Goal: Navigation & Orientation: Find specific page/section

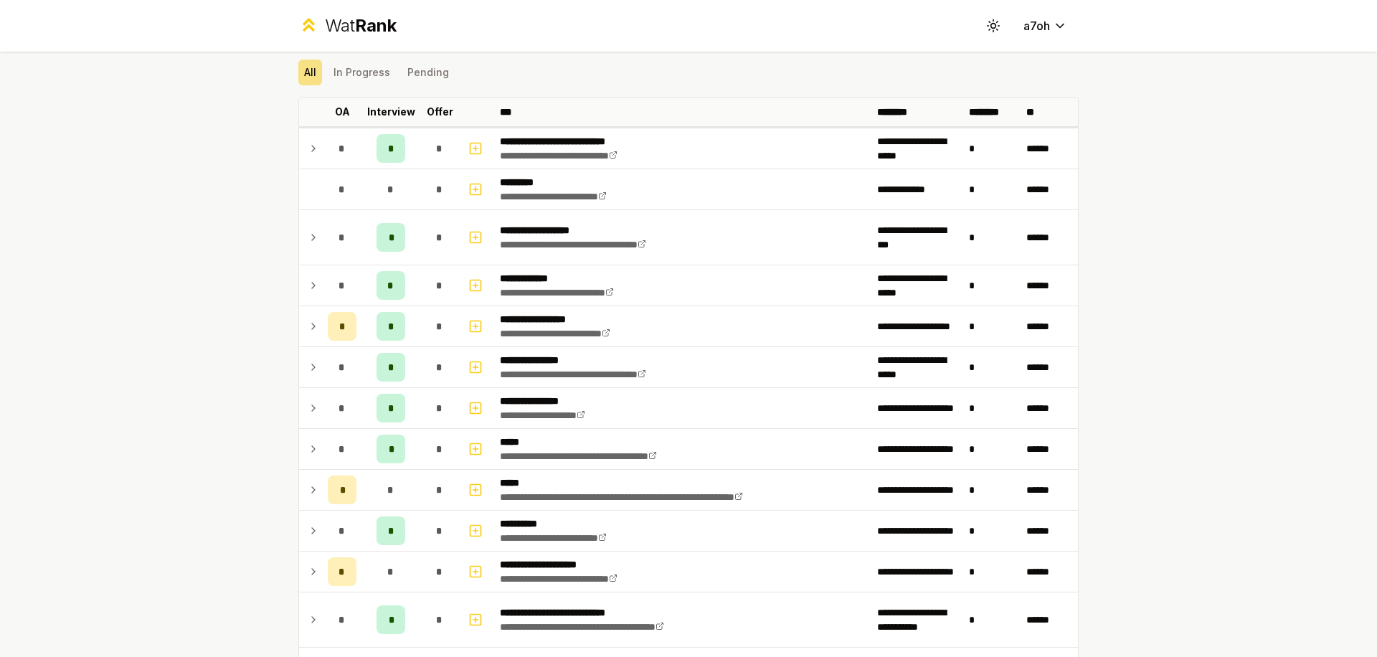
scroll to position [47, 0]
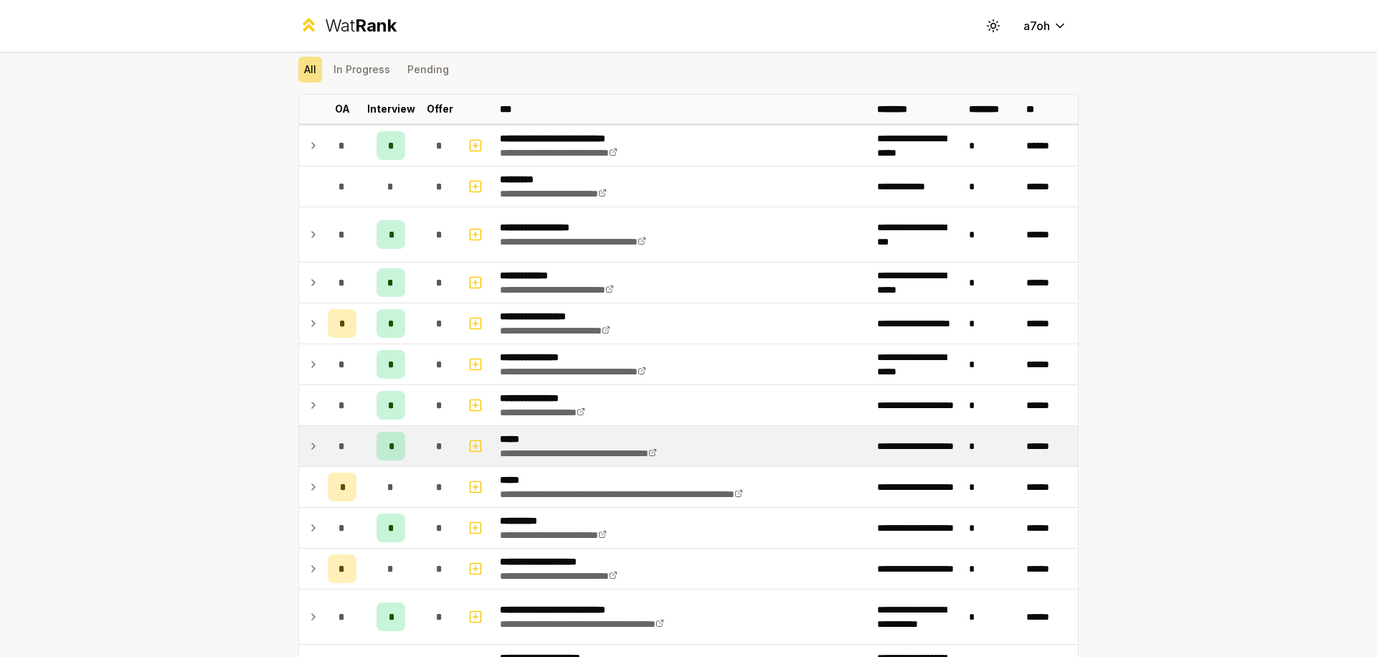
click at [308, 434] on td at bounding box center [310, 446] width 23 height 40
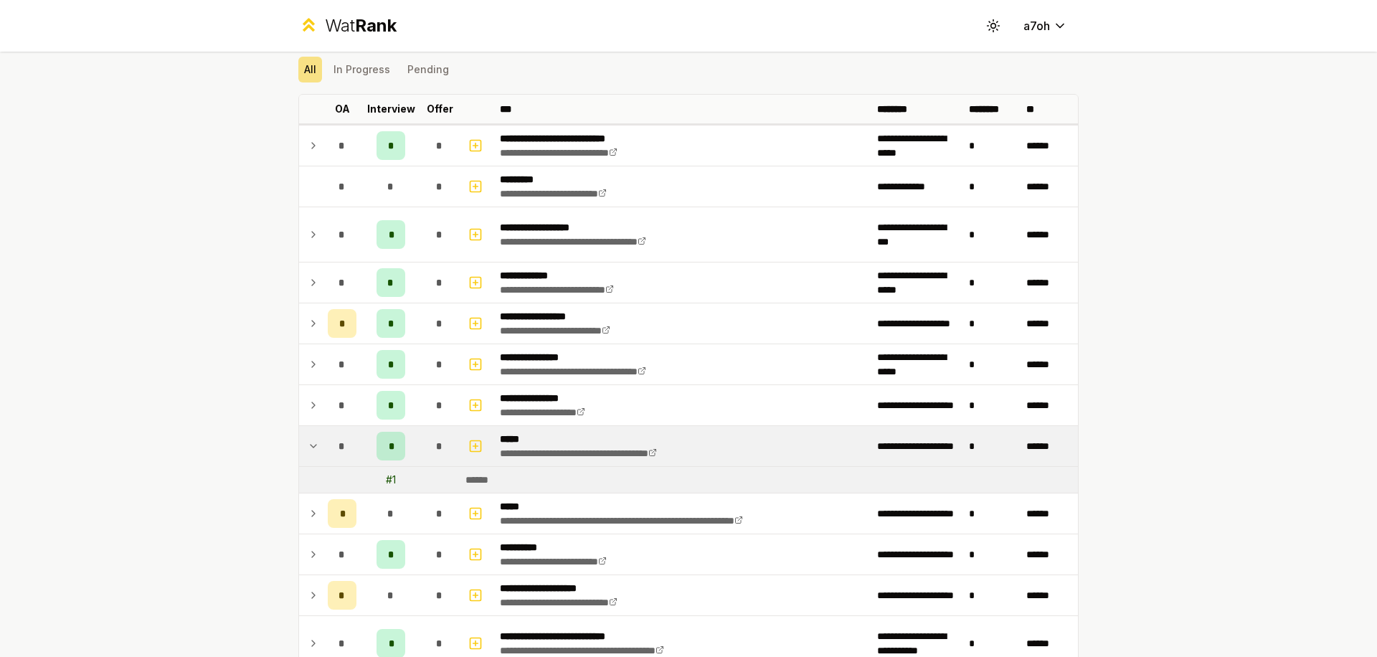
click at [308, 434] on td at bounding box center [310, 446] width 23 height 40
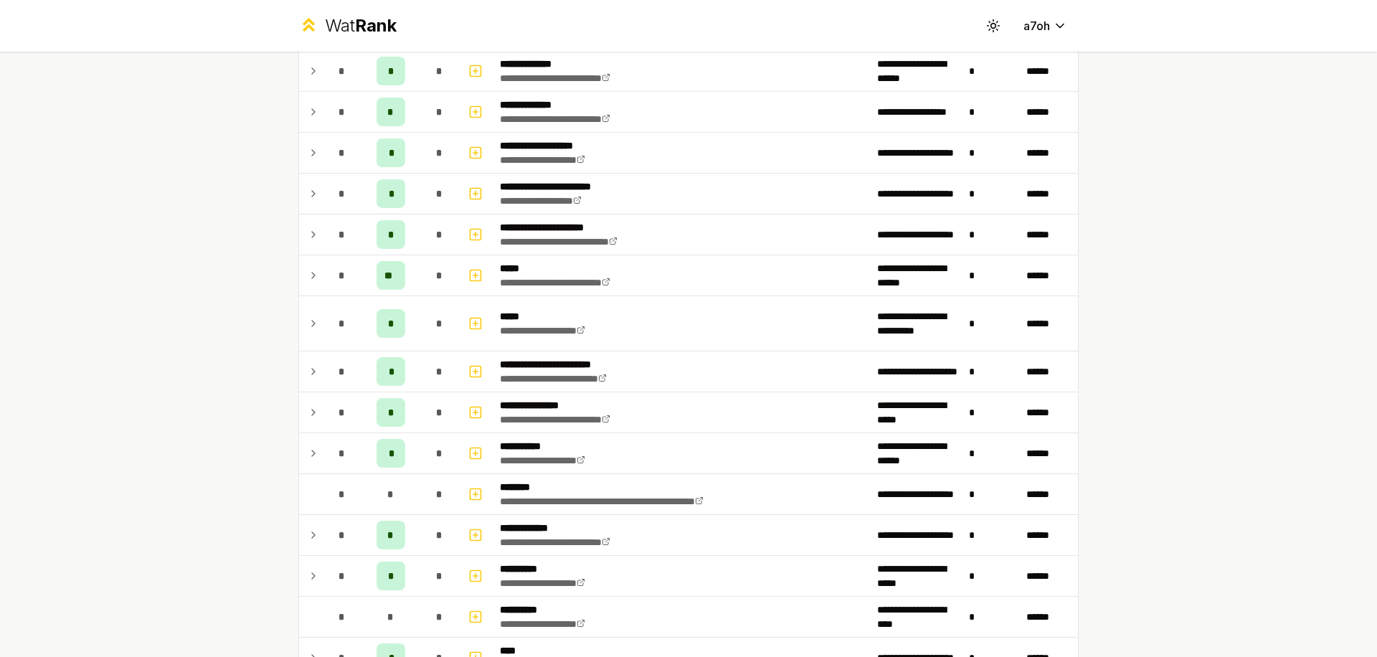
scroll to position [766, 0]
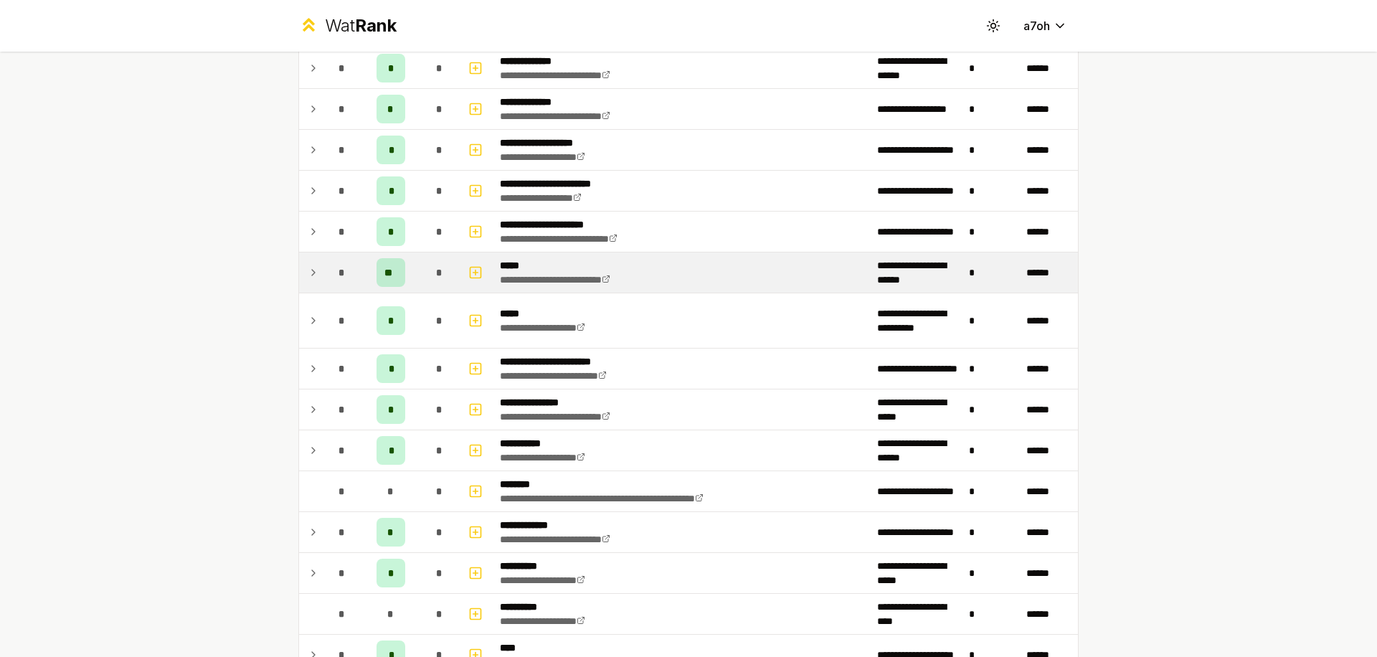
click at [309, 261] on td at bounding box center [310, 273] width 23 height 40
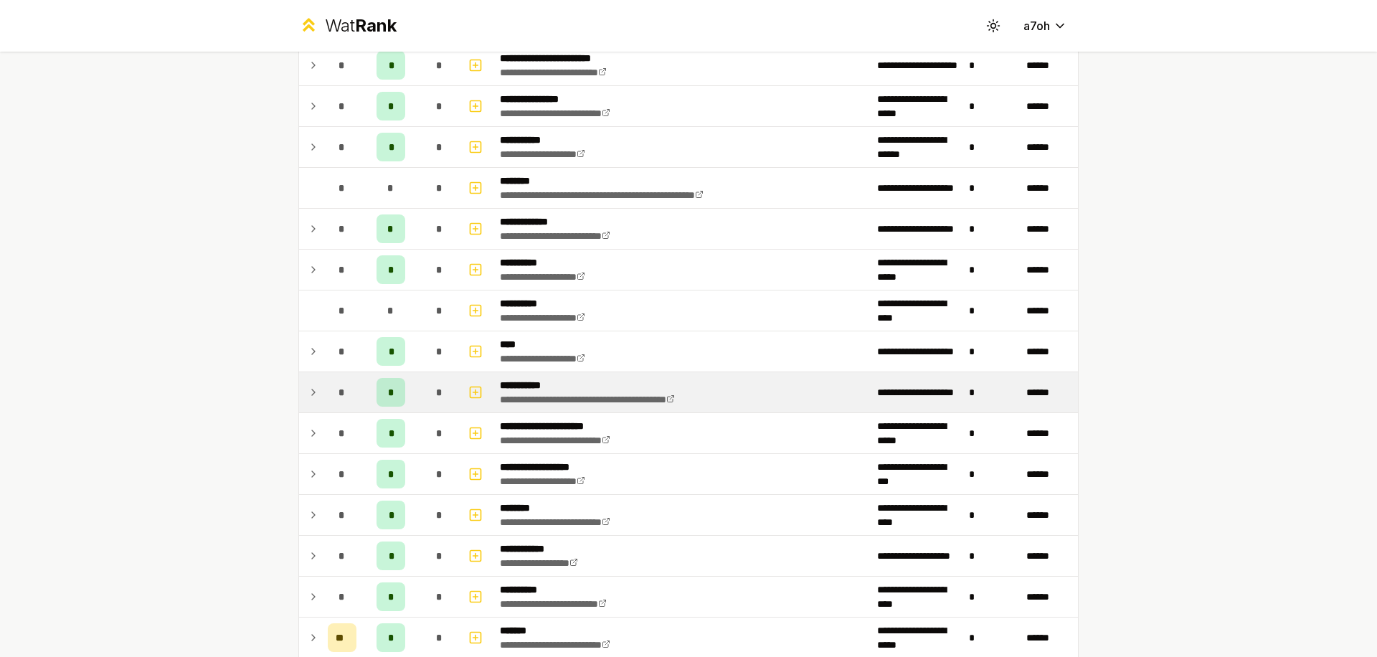
scroll to position [1600, 0]
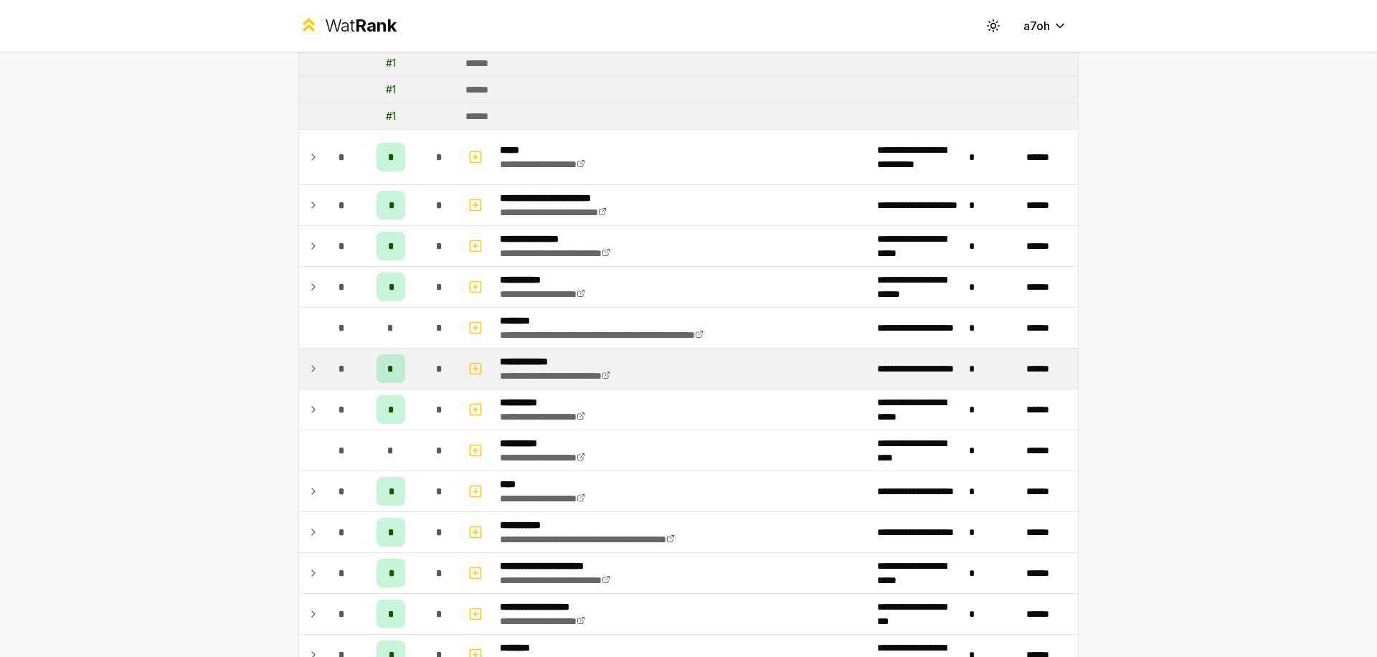
click at [308, 354] on td at bounding box center [310, 369] width 23 height 40
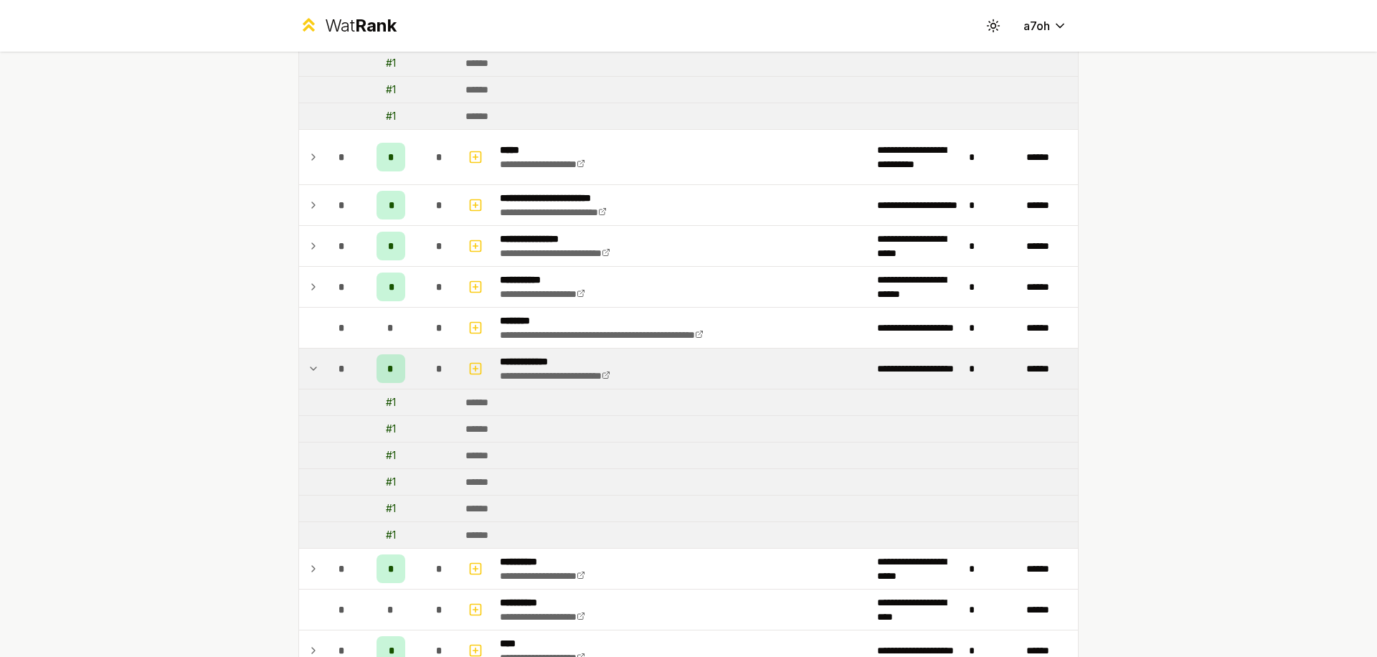
click at [308, 354] on td at bounding box center [310, 369] width 23 height 40
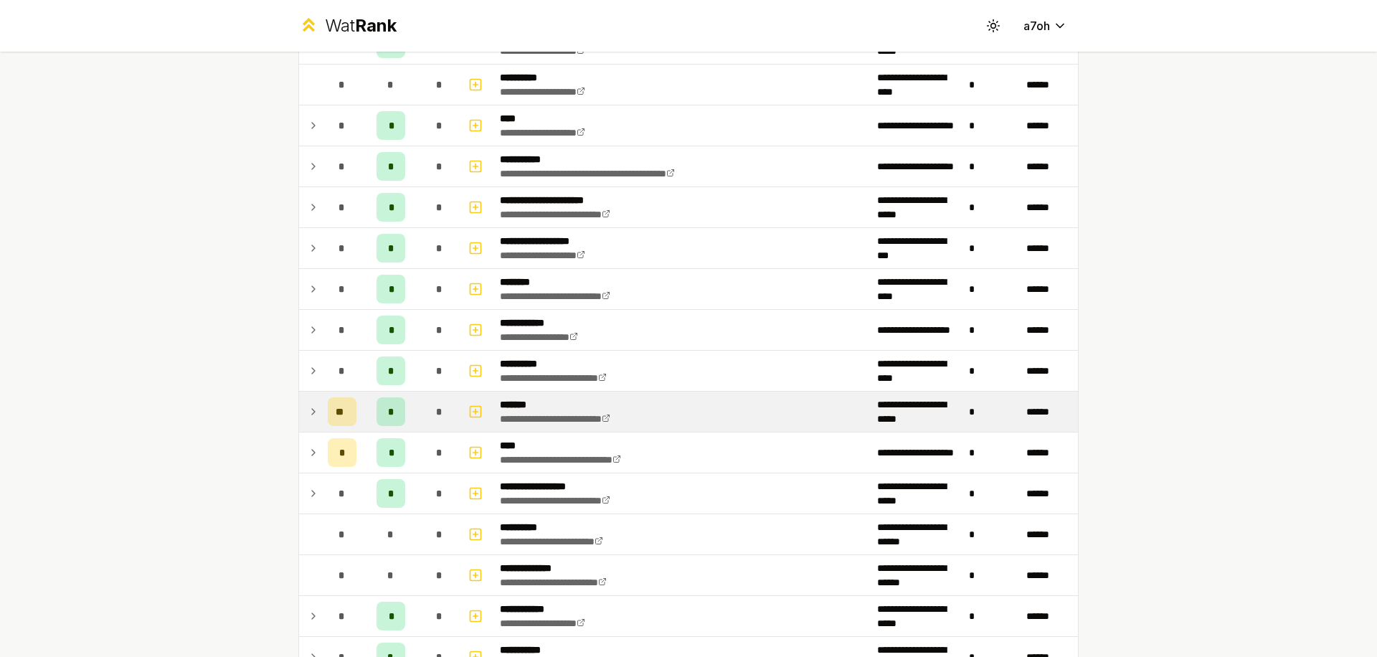
scroll to position [1988, 0]
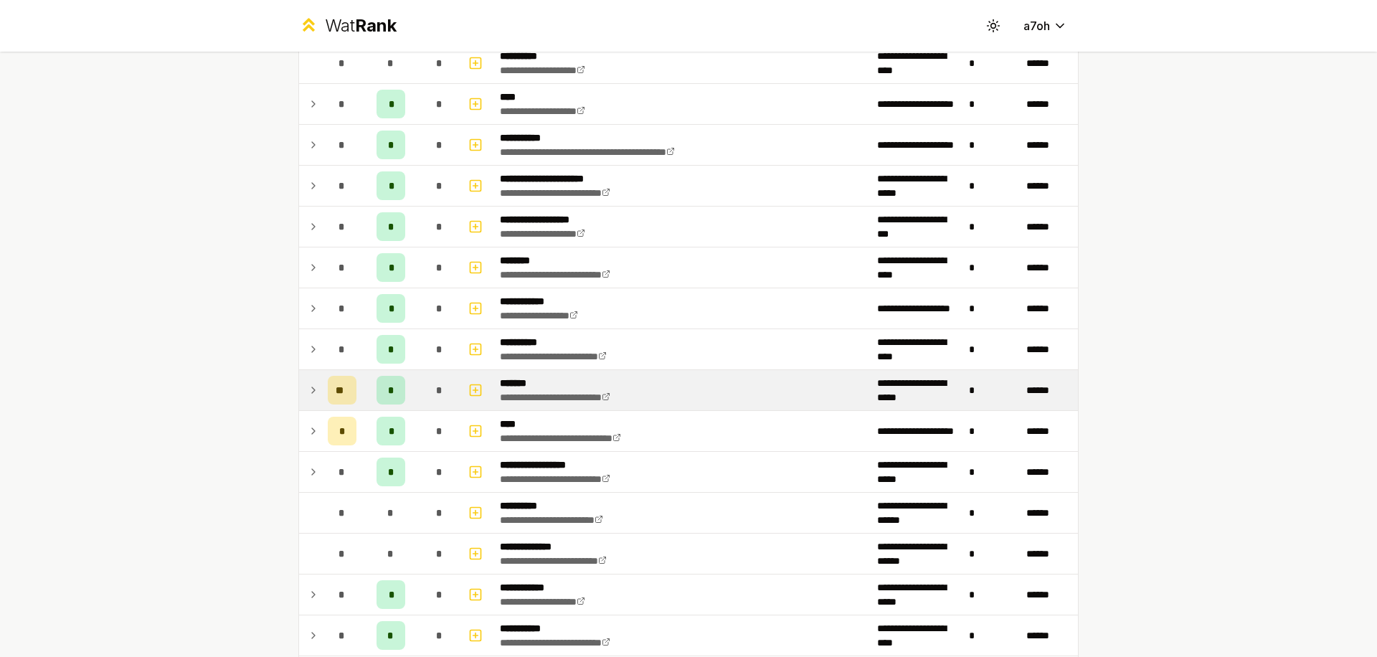
click at [312, 392] on icon at bounding box center [313, 390] width 11 height 17
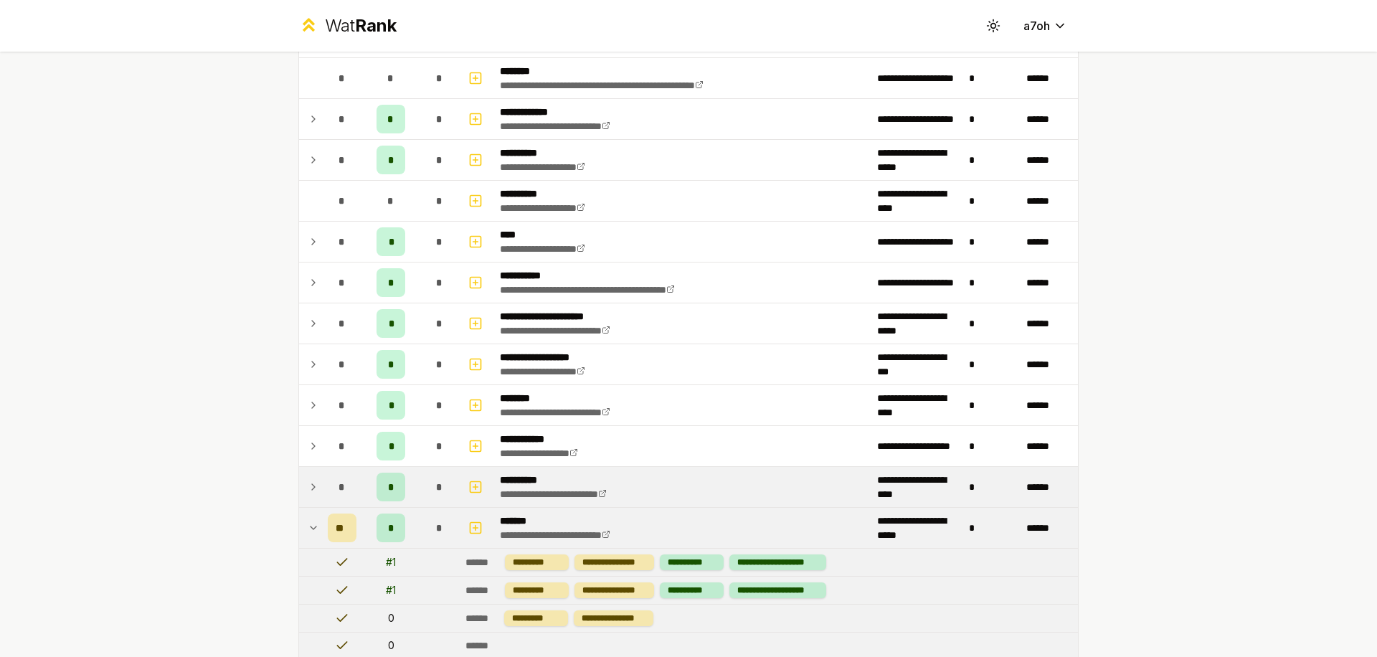
scroll to position [1848, 0]
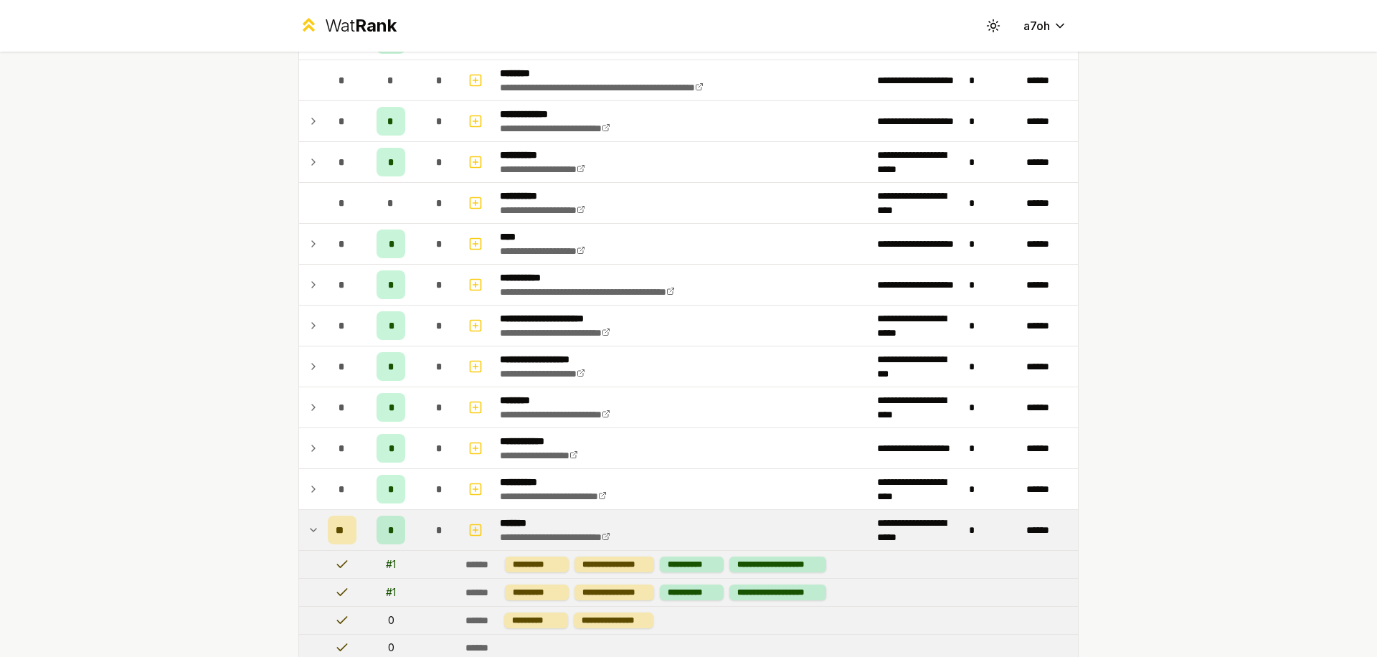
click at [299, 521] on td at bounding box center [310, 530] width 23 height 40
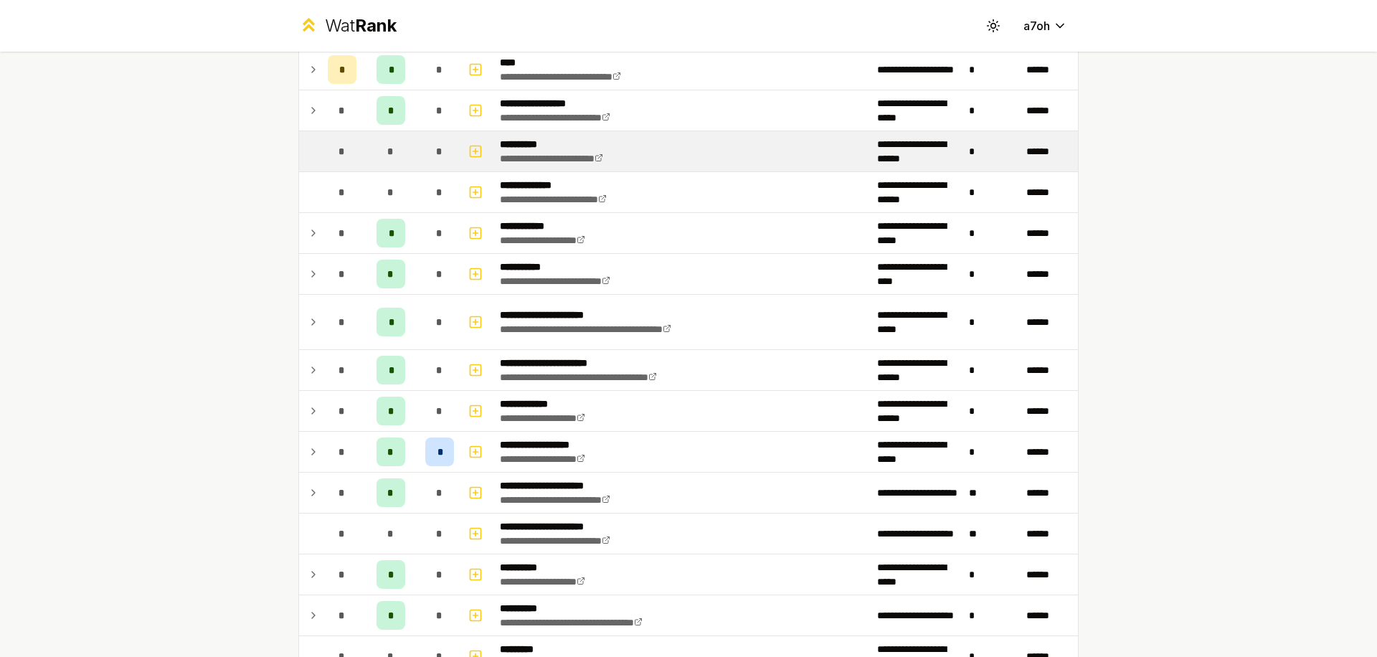
scroll to position [2347, 0]
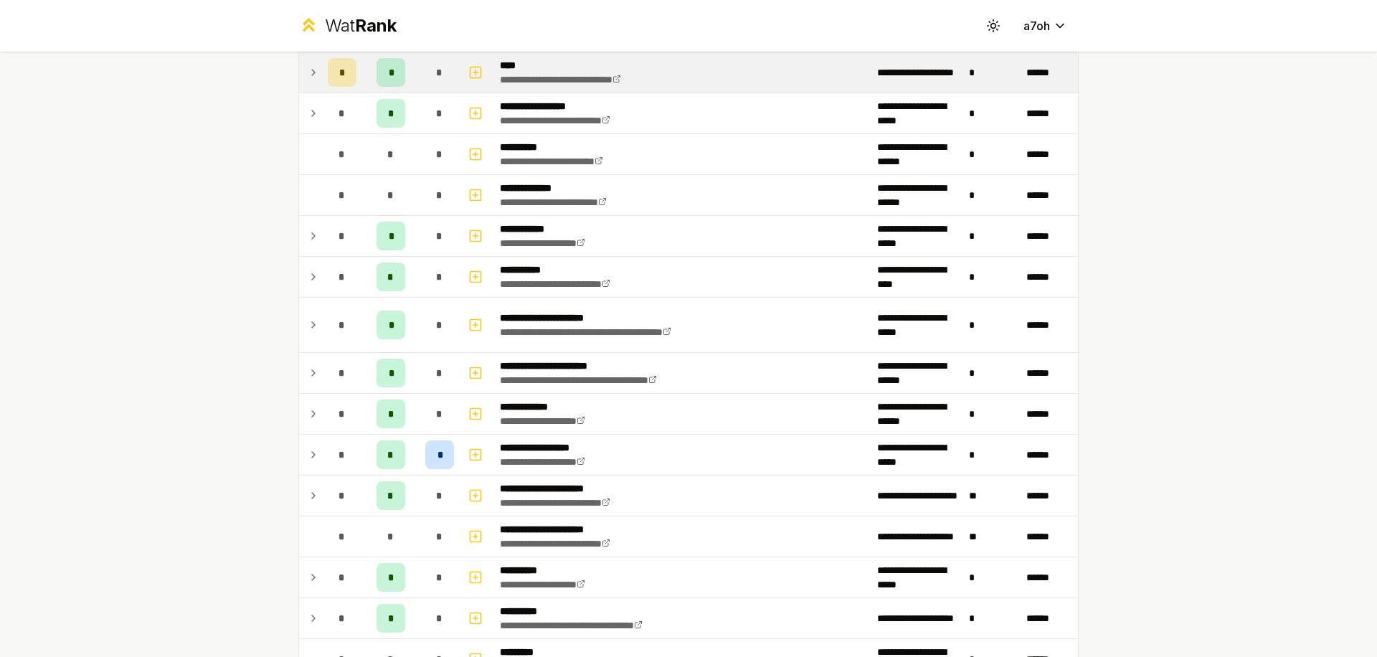
click at [311, 74] on icon at bounding box center [313, 72] width 11 height 17
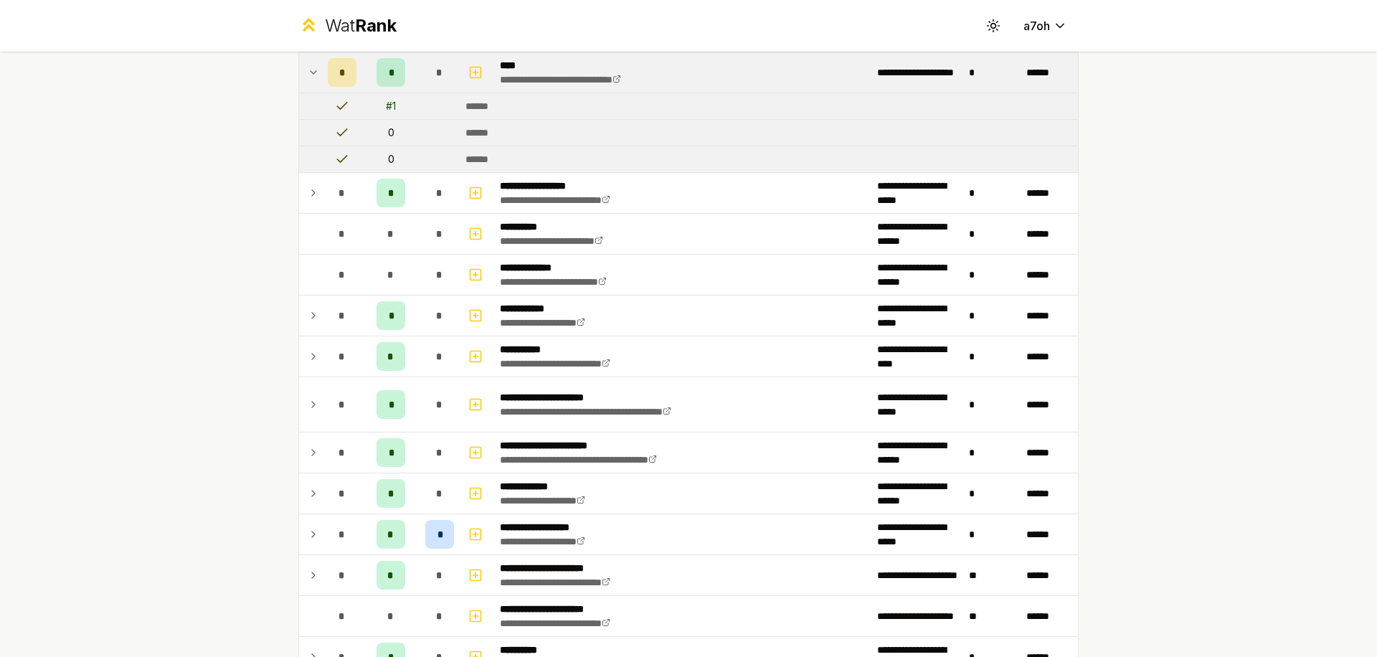
click at [311, 73] on icon at bounding box center [313, 72] width 11 height 17
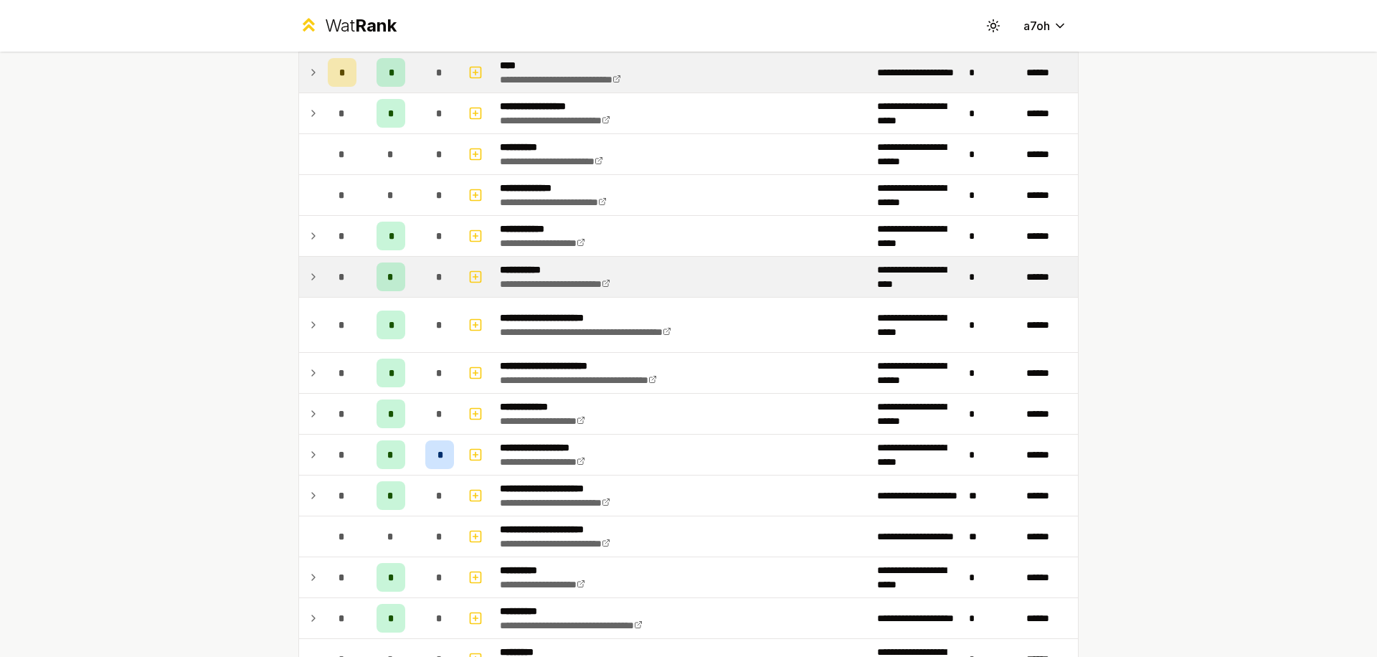
click at [325, 260] on td "*" at bounding box center [342, 277] width 40 height 40
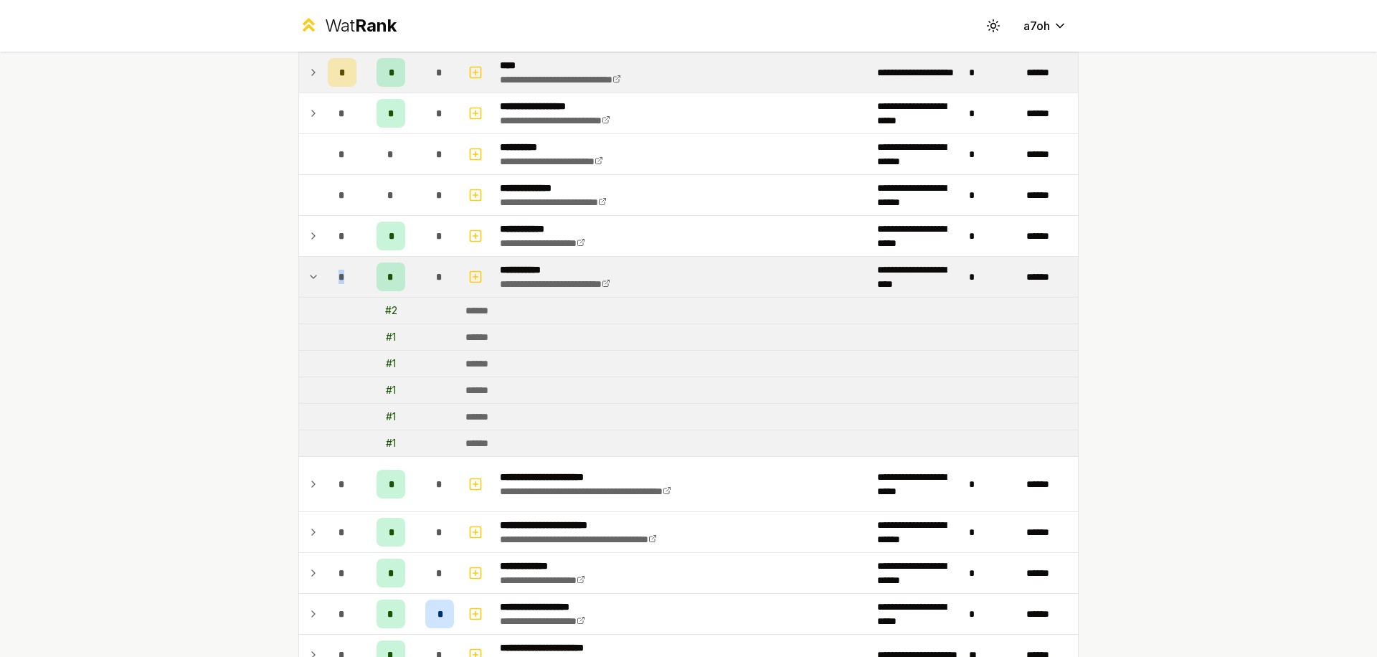
click at [325, 260] on td "*" at bounding box center [342, 277] width 40 height 40
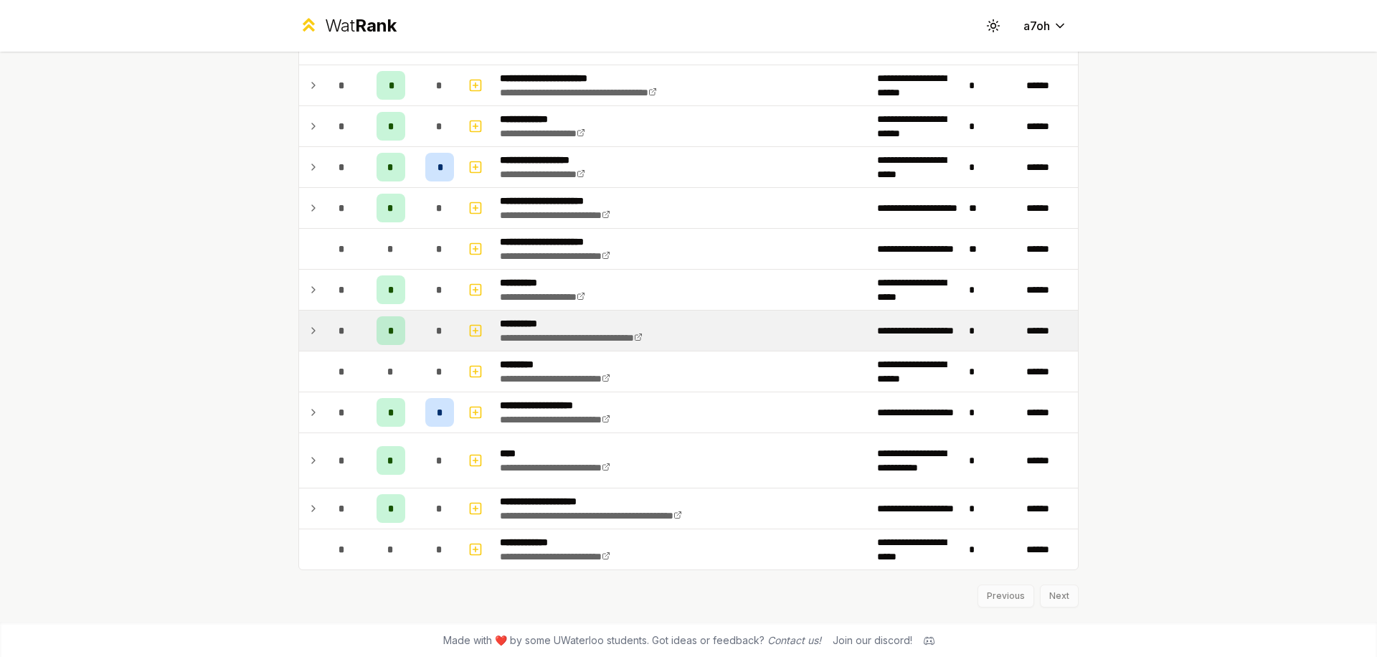
scroll to position [2633, 0]
click at [308, 337] on icon at bounding box center [313, 331] width 11 height 17
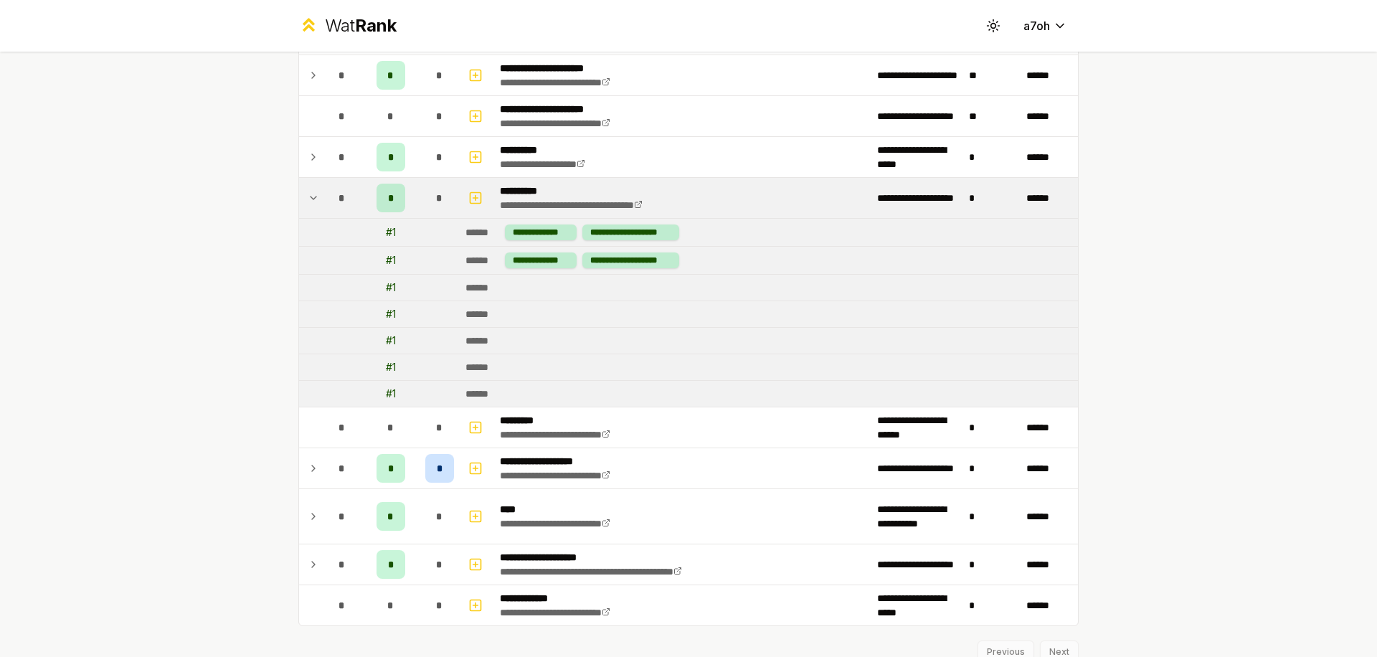
scroll to position [2770, 0]
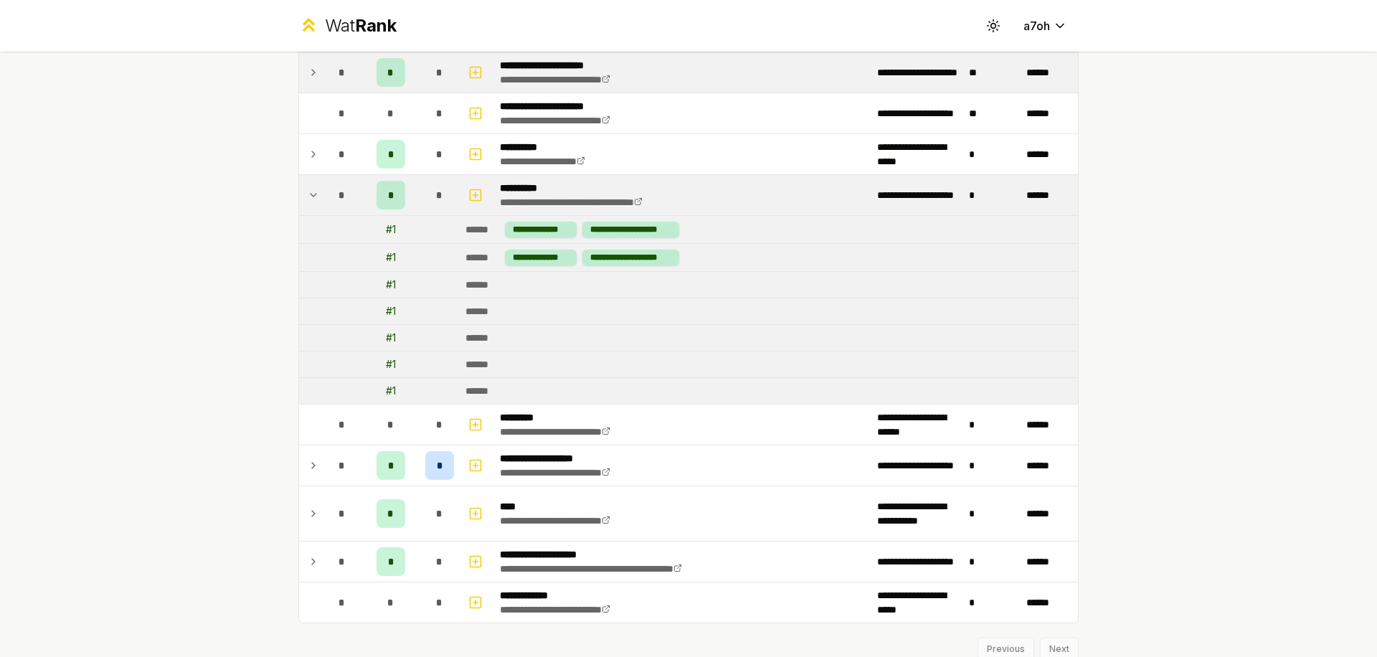
click at [351, 80] on td "*" at bounding box center [342, 72] width 40 height 40
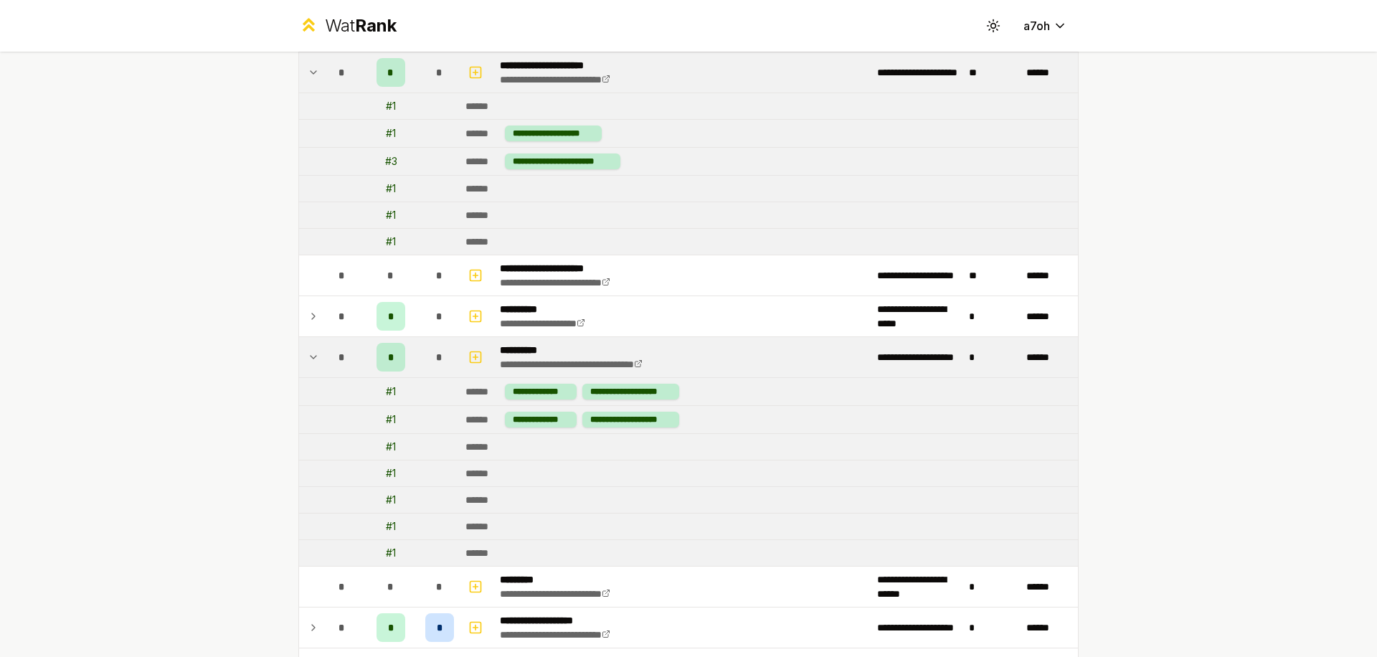
scroll to position [2987, 0]
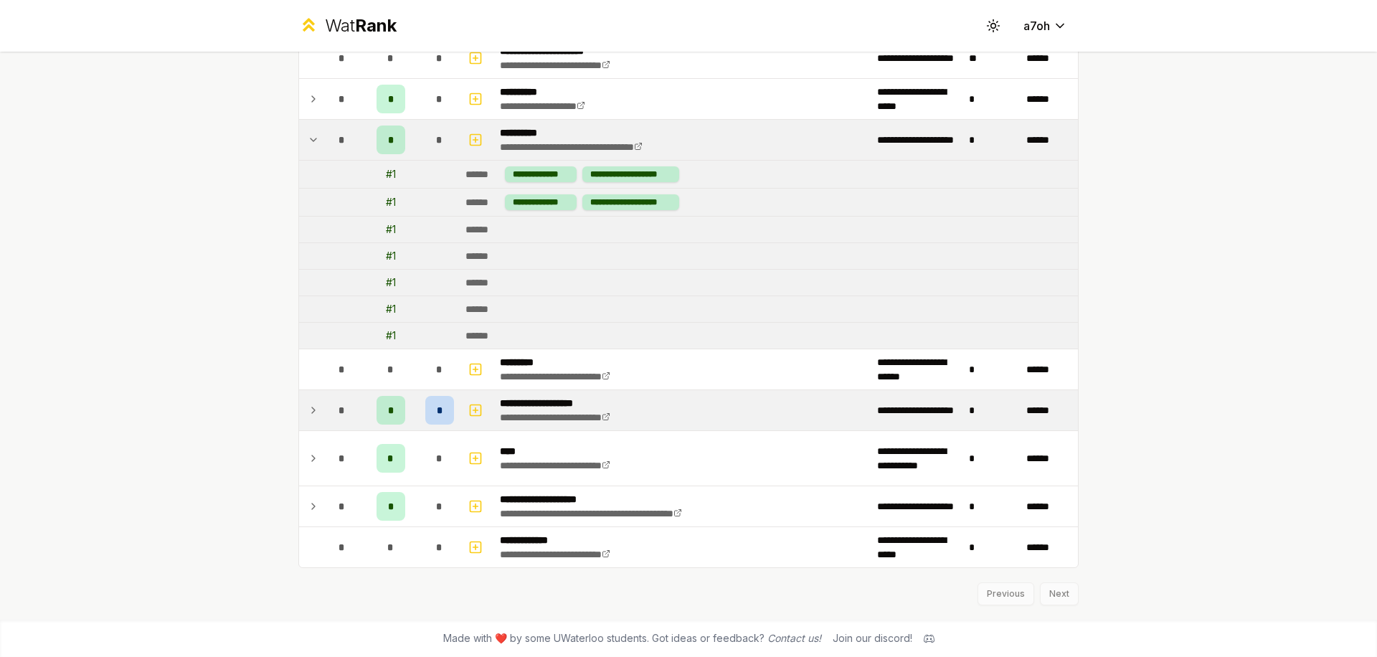
click at [362, 394] on td "*" at bounding box center [390, 410] width 57 height 40
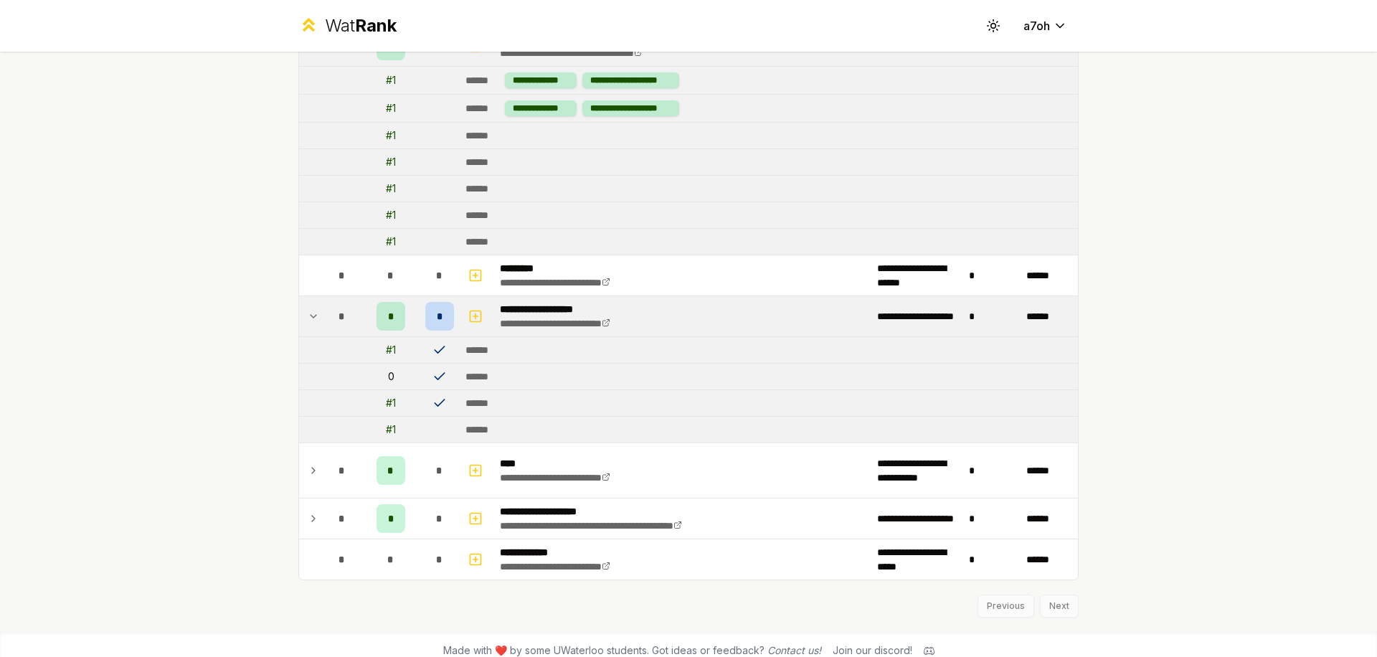
scroll to position [3093, 0]
